Goal: Task Accomplishment & Management: Manage account settings

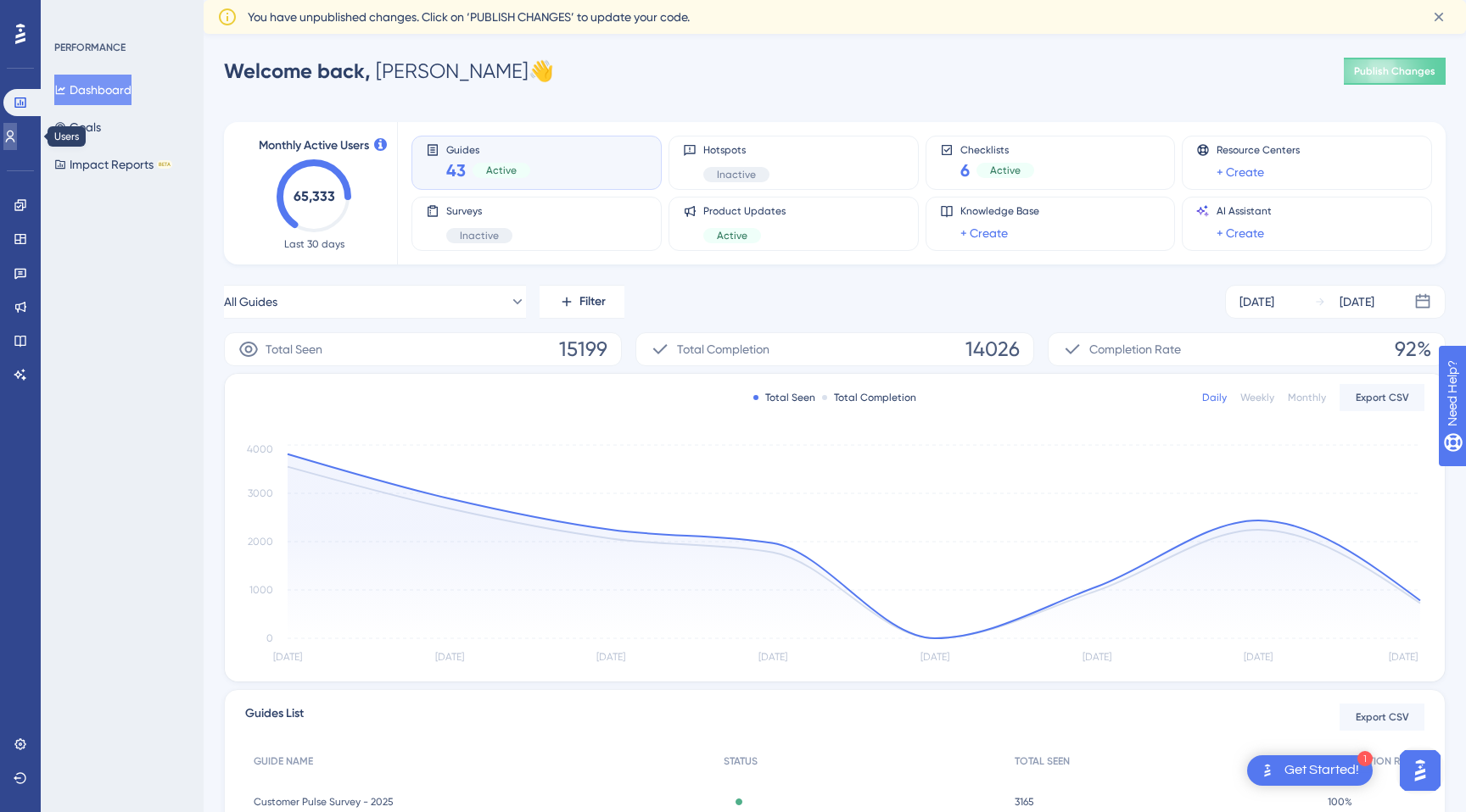
click at [17, 142] on icon at bounding box center [10, 136] width 13 height 13
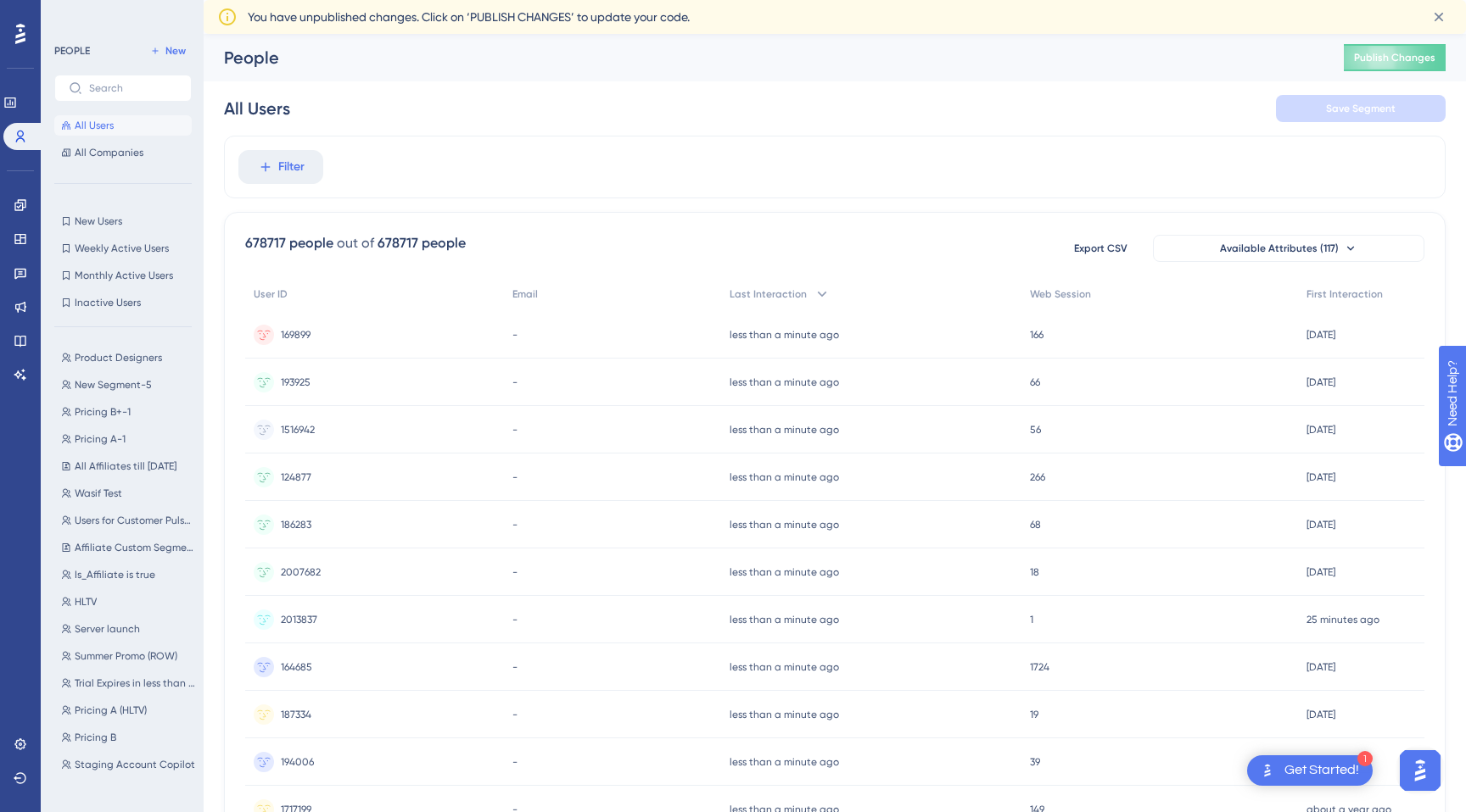
click at [306, 335] on span "169899" at bounding box center [296, 335] width 30 height 13
click at [283, 162] on span "Filter" at bounding box center [291, 166] width 27 height 20
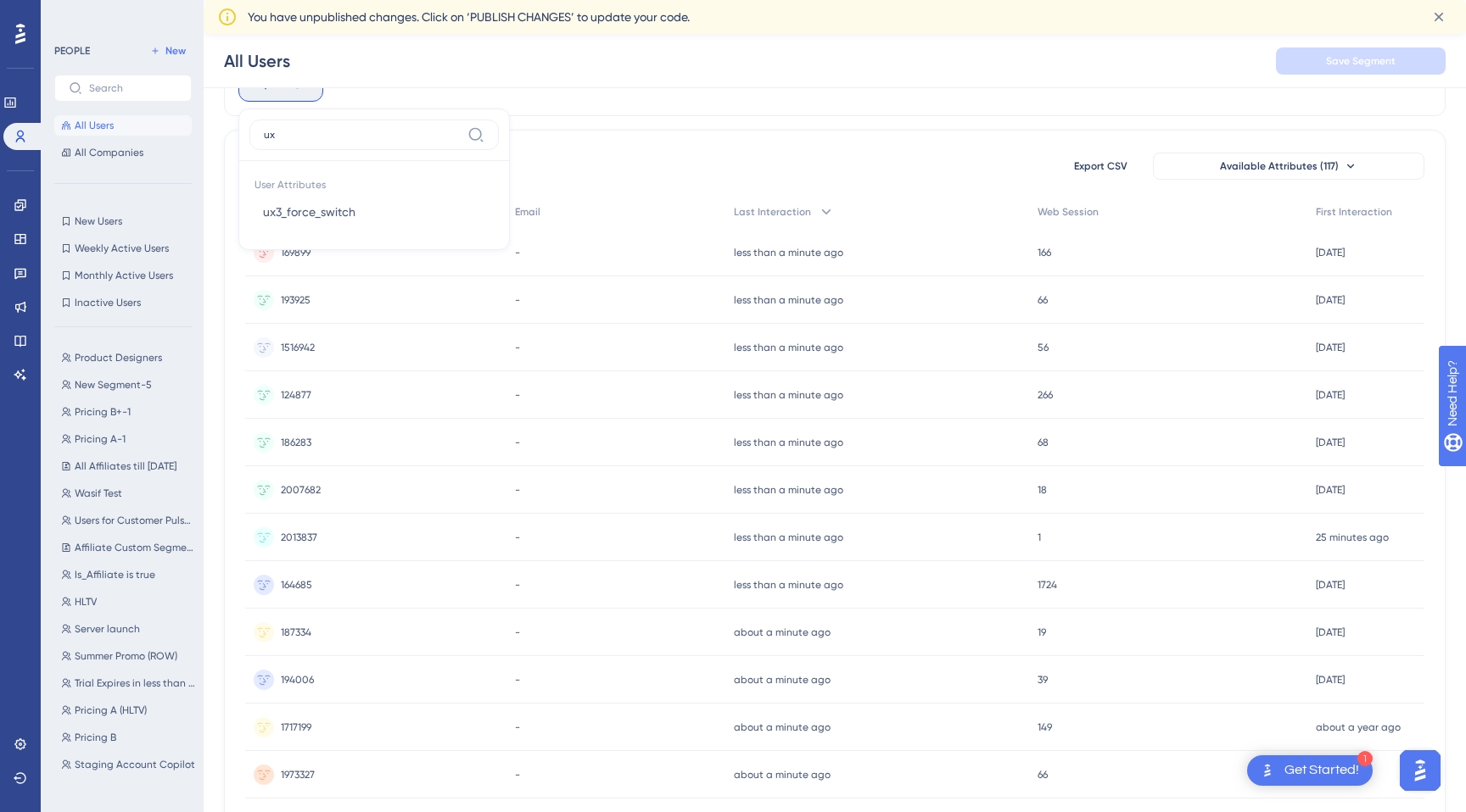
type input "u"
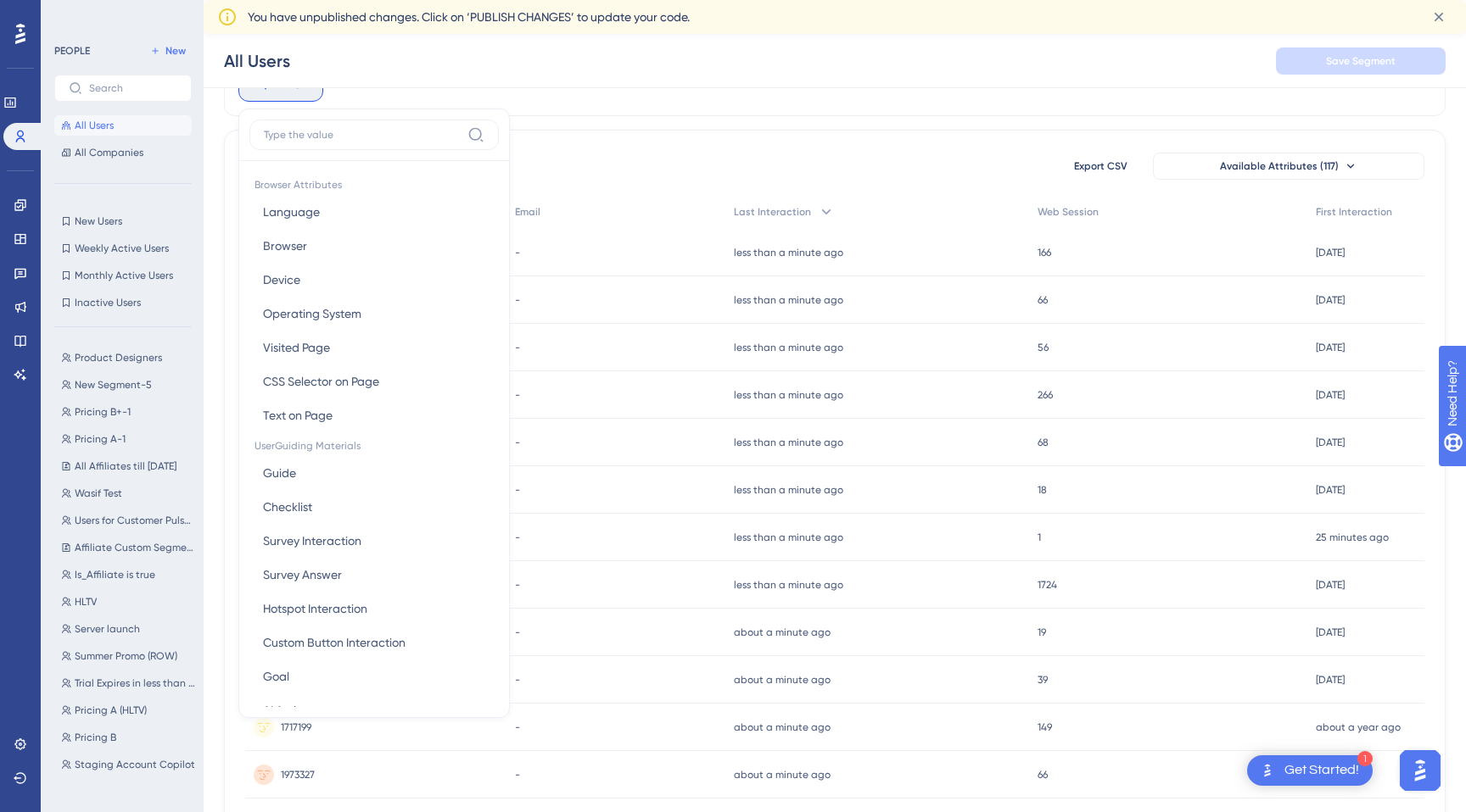
click at [591, 112] on div "Filter Browser Attributes Language Language Browser Browser Device Device Opera…" at bounding box center [834, 84] width 1222 height 63
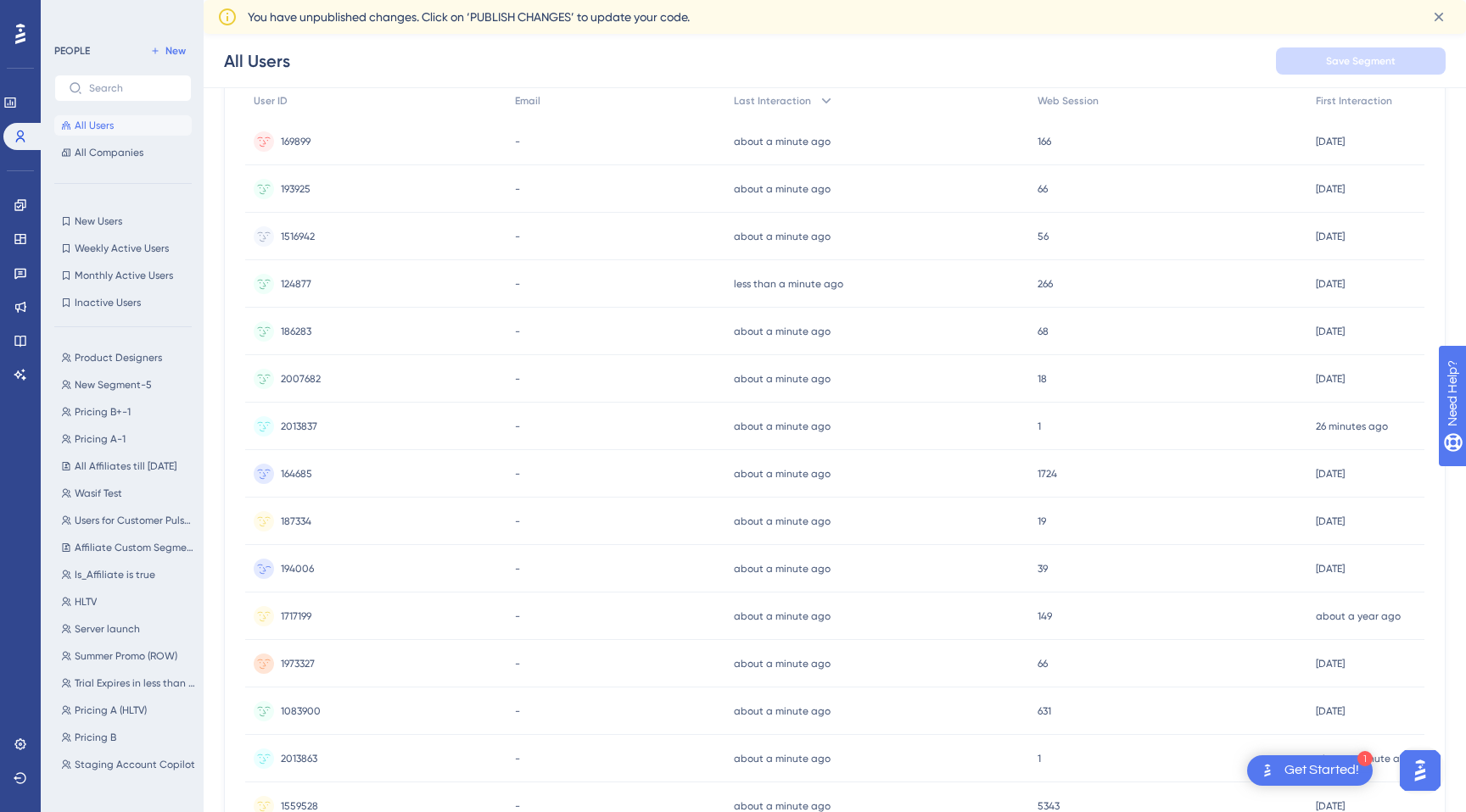
scroll to position [585, 0]
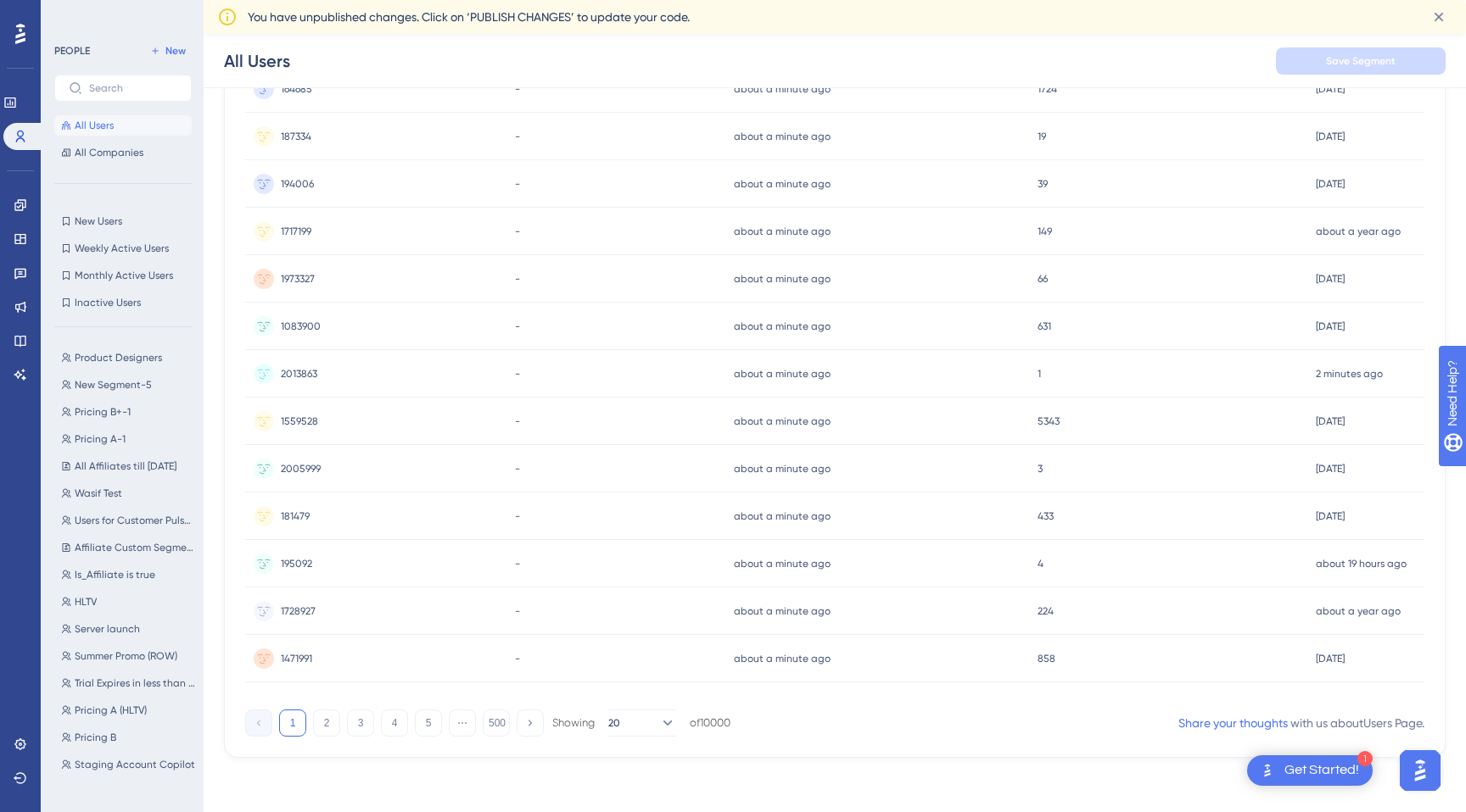
click at [1334, 772] on div "Get Started!" at bounding box center [1322, 770] width 74 height 19
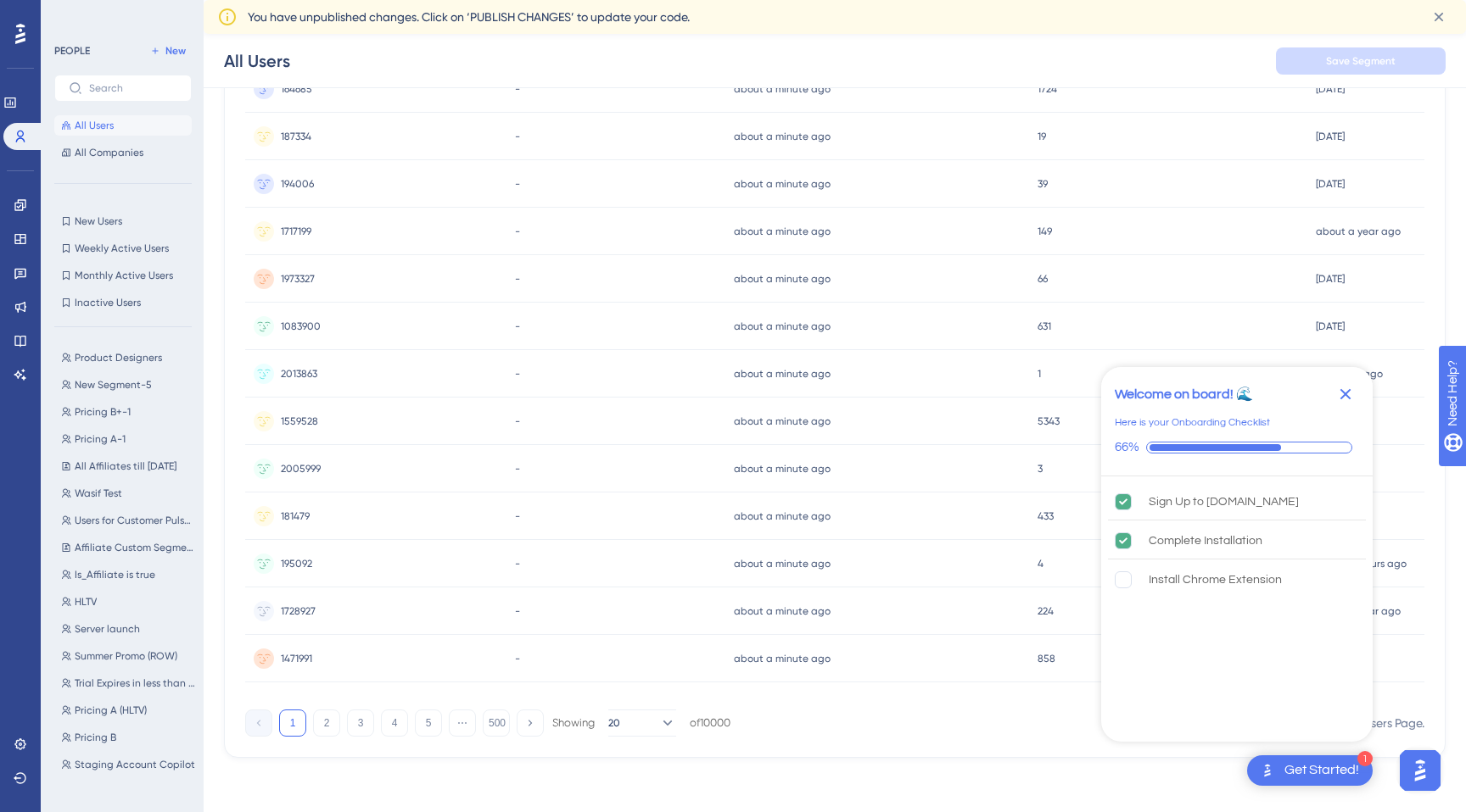
click at [1344, 394] on icon "Close Checklist" at bounding box center [1346, 395] width 11 height 11
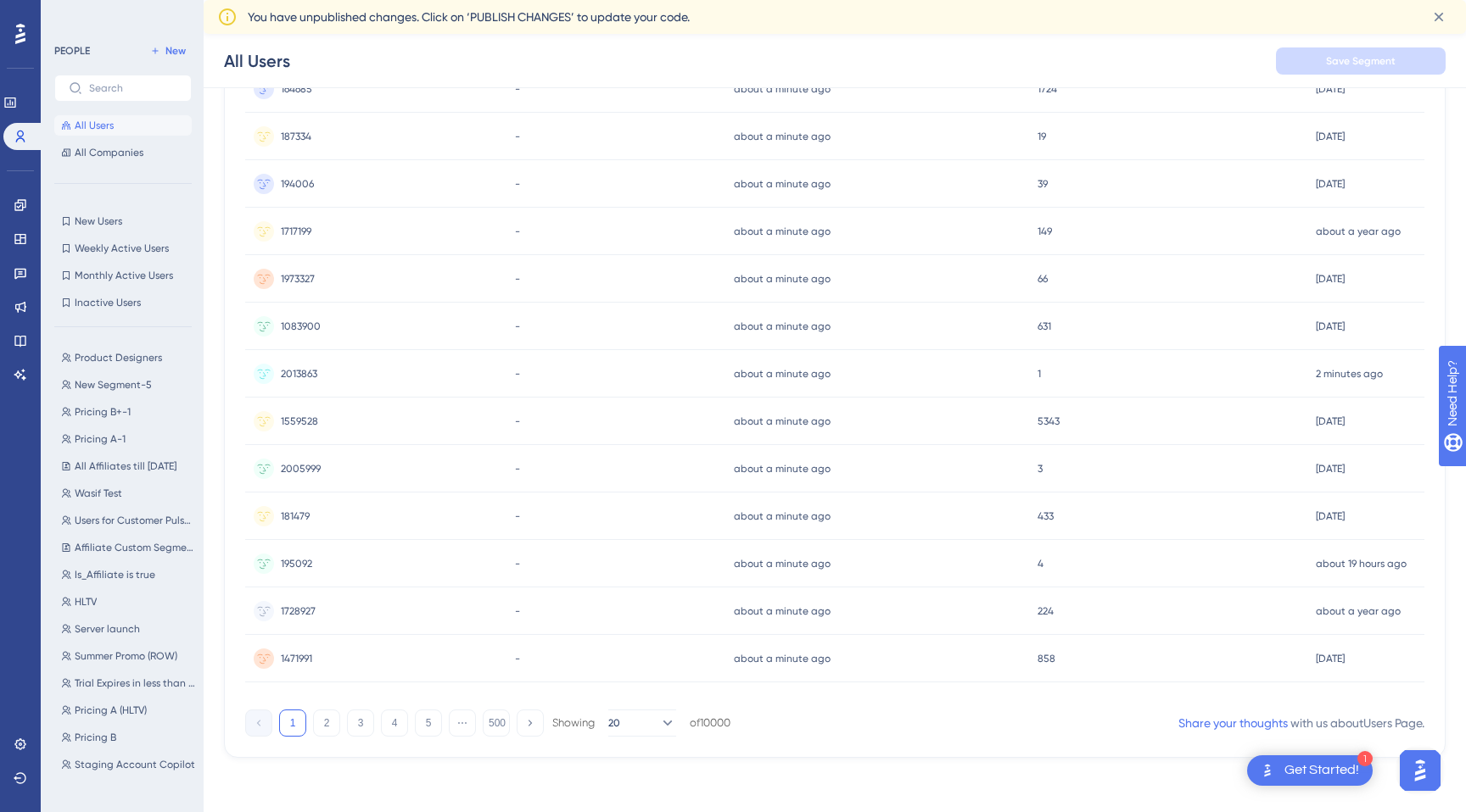
click at [1416, 778] on img "Open AI Assistant Launcher" at bounding box center [1420, 770] width 30 height 30
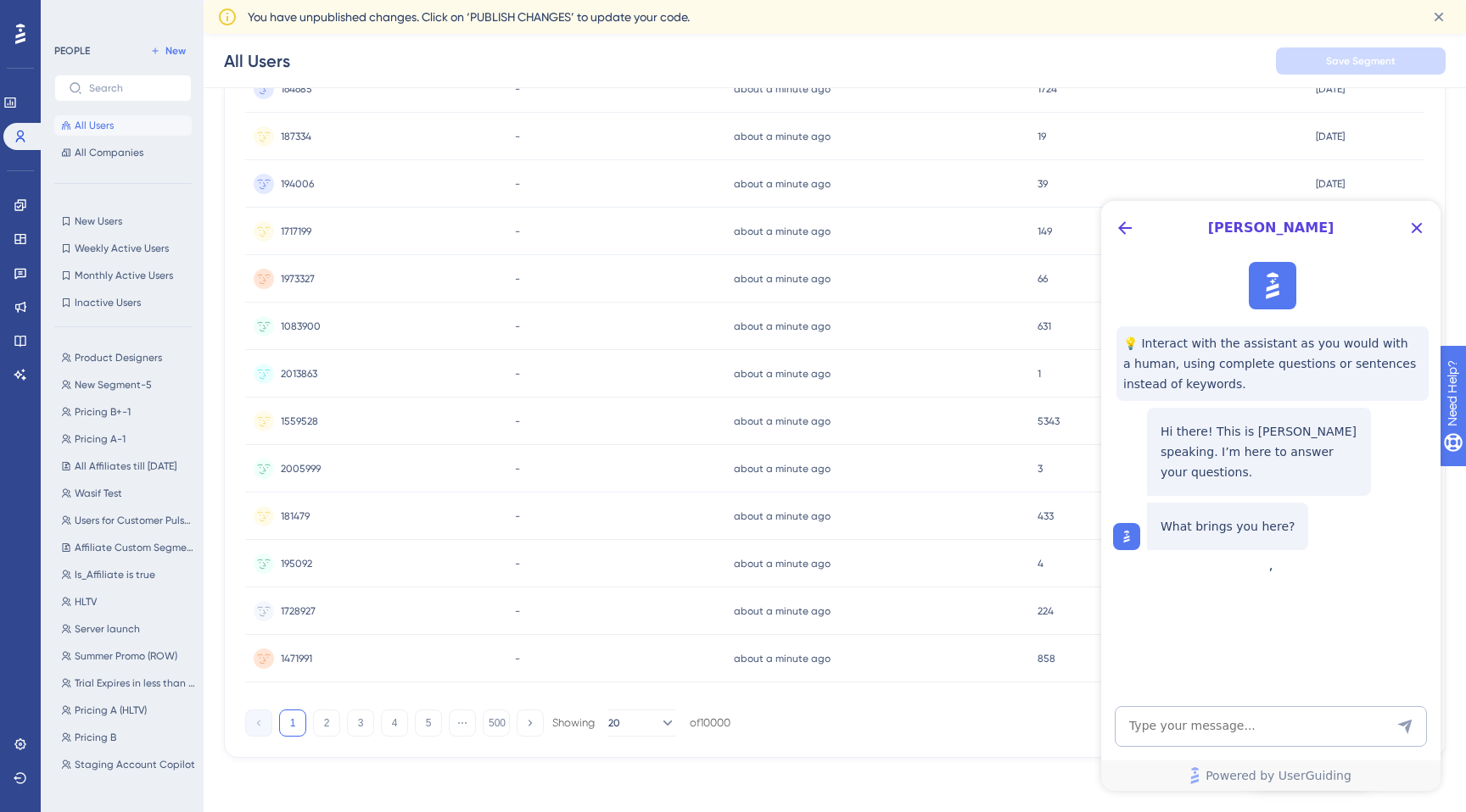
scroll to position [0, 0]
click at [1237, 733] on textarea "AI Assistant Text Input" at bounding box center [1270, 727] width 312 height 41
type textarea "i"
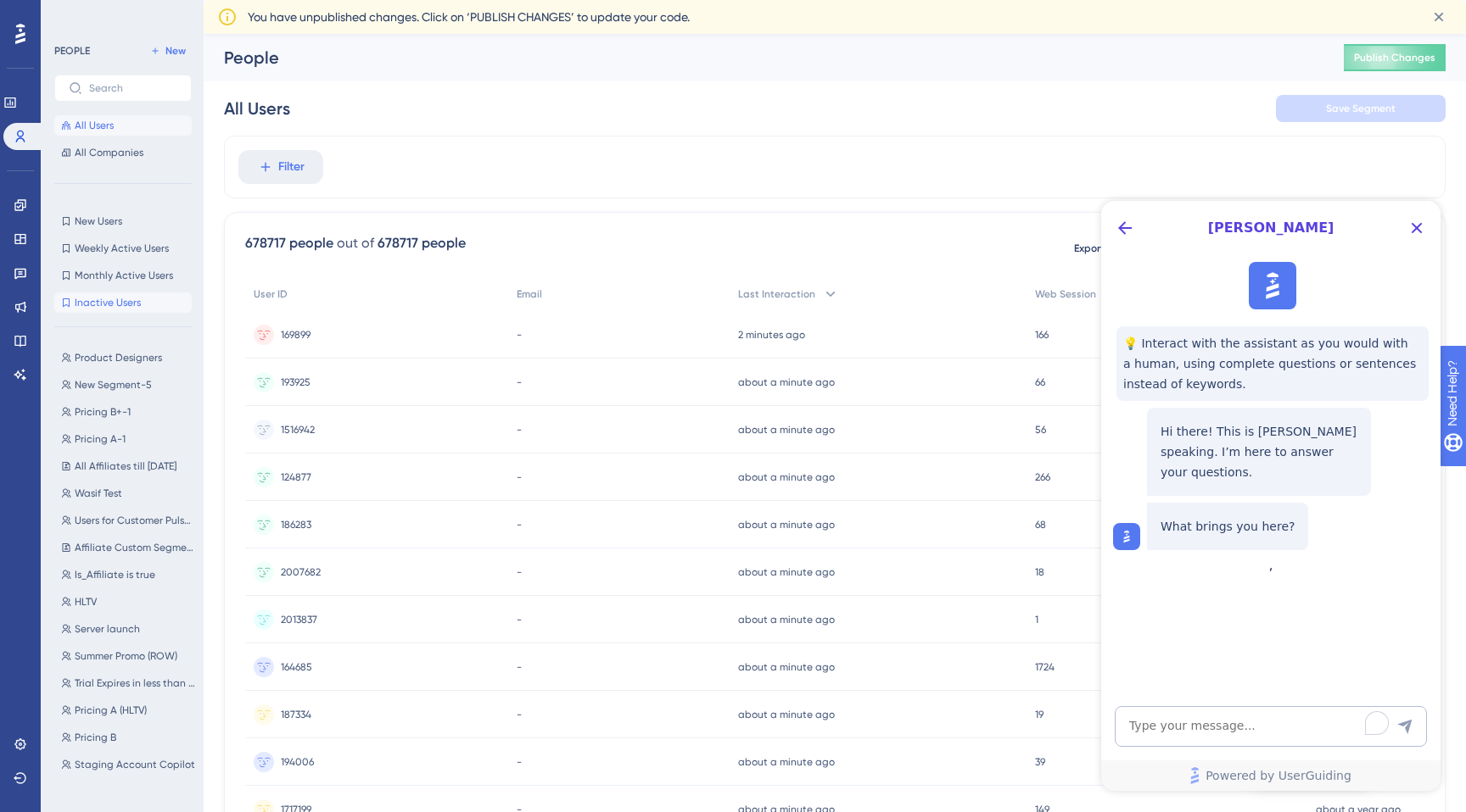
click at [138, 298] on span "Inactive Users" at bounding box center [107, 302] width 66 height 13
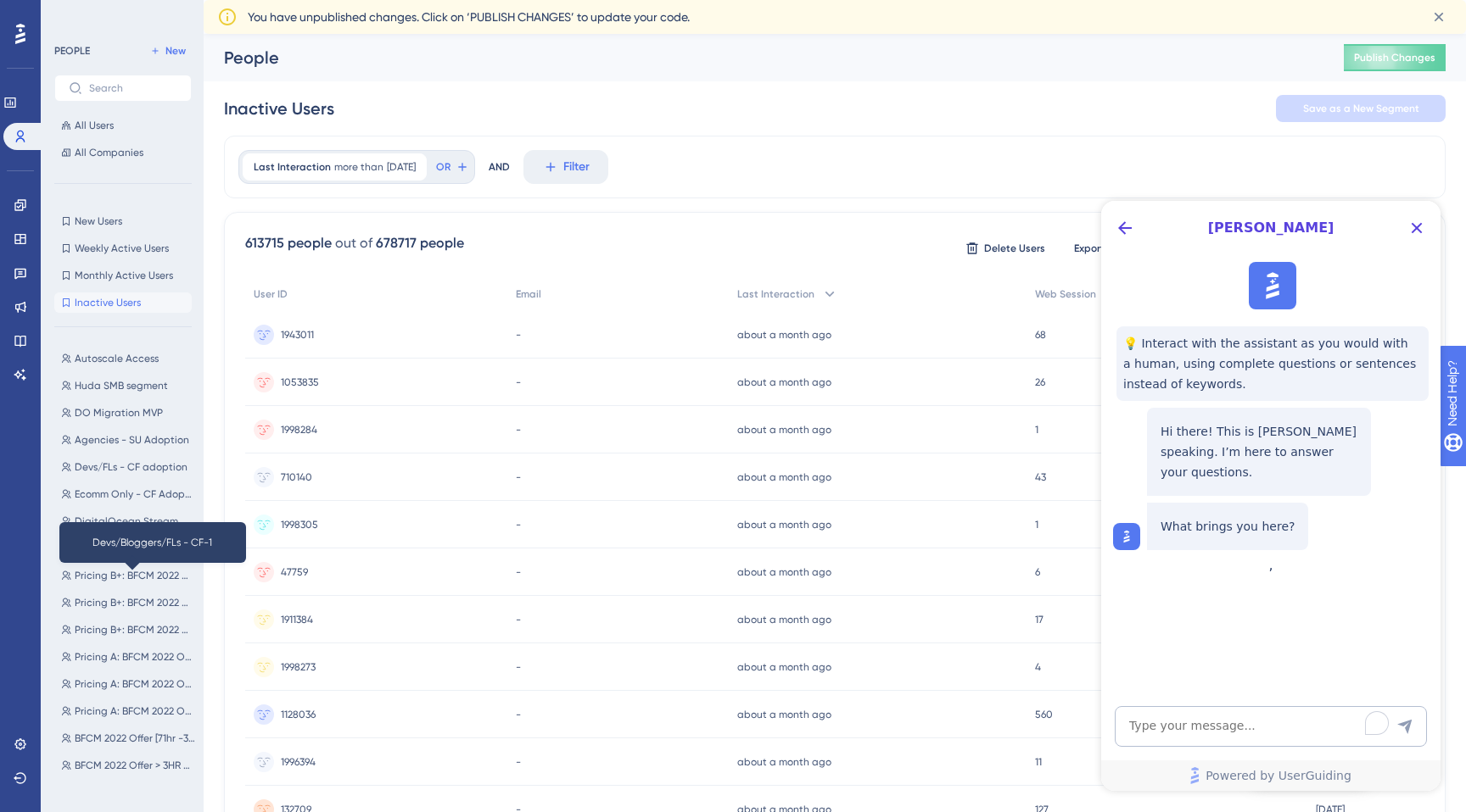
scroll to position [3656, 0]
